Goal: Task Accomplishment & Management: Manage account settings

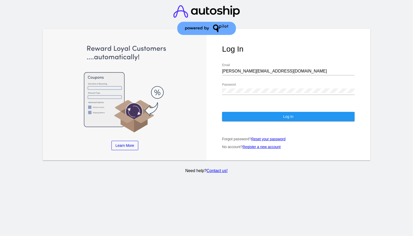
click at [282, 112] on button "Log In" at bounding box center [288, 116] width 132 height 9
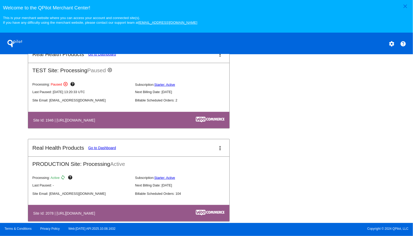
scroll to position [220, 0]
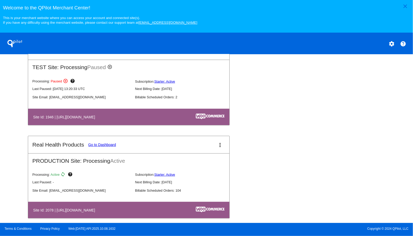
click at [107, 145] on link "Go to Dashboard" at bounding box center [102, 144] width 28 height 4
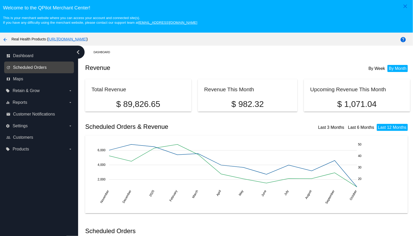
click at [42, 66] on span "Scheduled Orders" at bounding box center [30, 67] width 34 height 5
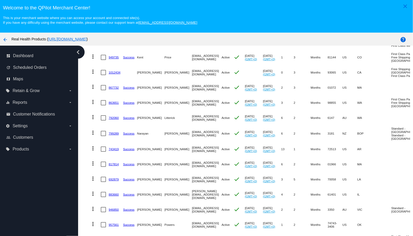
scroll to position [769, 0]
click at [92, 14] on mat-icon "more_vert" at bounding box center [93, 11] width 6 height 6
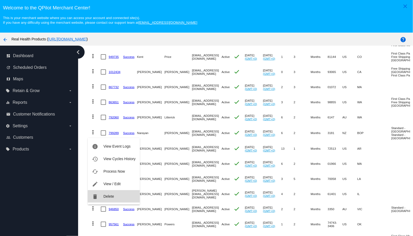
click at [110, 195] on span "Delete" at bounding box center [108, 196] width 10 height 4
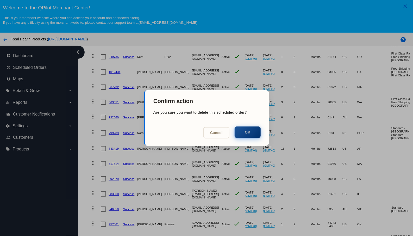
click at [252, 130] on button "OK" at bounding box center [247, 131] width 26 height 11
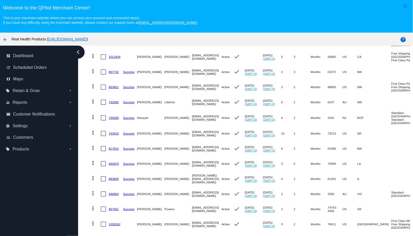
click at [93, 14] on mat-icon "more_vert" at bounding box center [93, 11] width 6 height 6
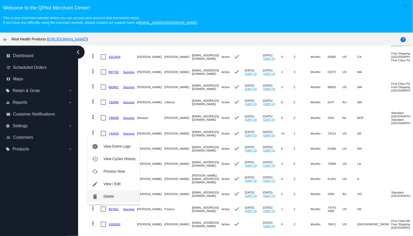
click at [115, 194] on button "delete Delete" at bounding box center [114, 196] width 52 height 12
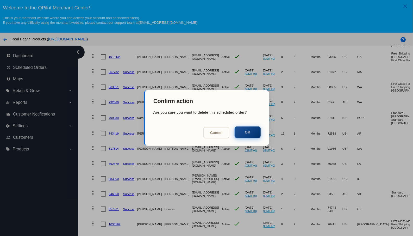
click at [247, 132] on button "OK" at bounding box center [247, 131] width 26 height 11
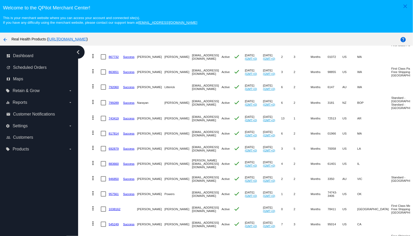
click at [93, 14] on mat-icon "more_vert" at bounding box center [93, 11] width 6 height 6
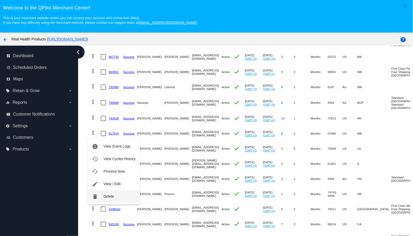
click at [112, 196] on span "Delete" at bounding box center [108, 196] width 10 height 4
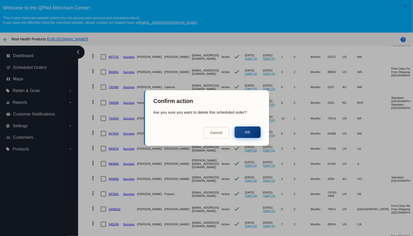
click at [245, 133] on button "OK" at bounding box center [247, 131] width 26 height 11
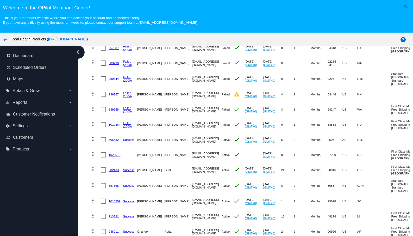
scroll to position [0, 0]
